Goal: Task Accomplishment & Management: Manage account settings

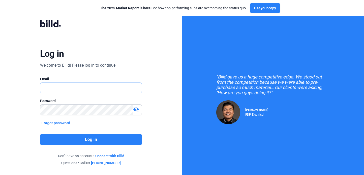
click at [97, 89] on input "text" at bounding box center [88, 88] width 96 height 10
type input "[PERSON_NAME][EMAIL_ADDRESS][DOMAIN_NAME]"
click at [96, 144] on button "Log in" at bounding box center [91, 140] width 102 height 12
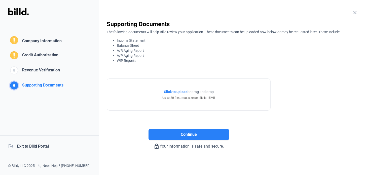
click at [29, 153] on div "logout Exit to Billd Portal" at bounding box center [49, 147] width 99 height 22
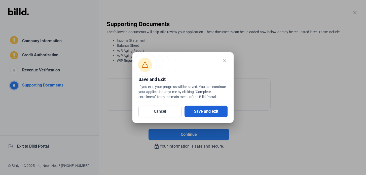
click at [200, 113] on button "Save and exit" at bounding box center [206, 112] width 43 height 12
